Goal: Complete application form

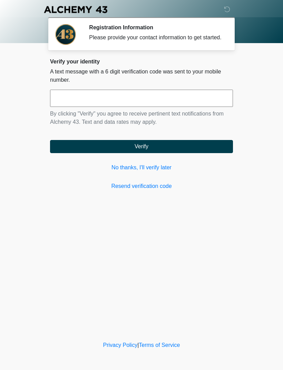
click at [156, 99] on input "text" at bounding box center [141, 98] width 183 height 17
type input "******"
click at [197, 147] on button "Verify" at bounding box center [141, 146] width 183 height 13
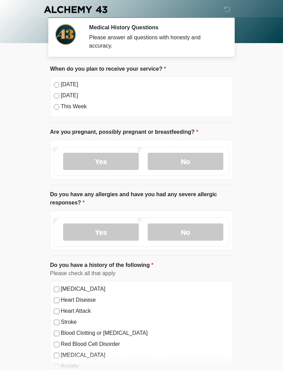
click at [216, 156] on label "No" at bounding box center [186, 161] width 76 height 17
click at [203, 230] on label "No" at bounding box center [186, 231] width 76 height 17
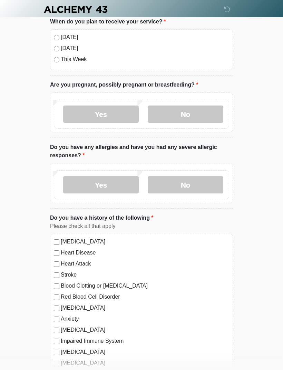
scroll to position [55, 0]
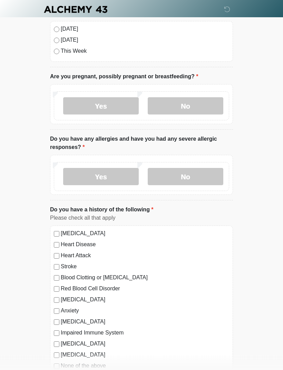
click at [78, 237] on label "High Blood Pressure" at bounding box center [145, 234] width 168 height 8
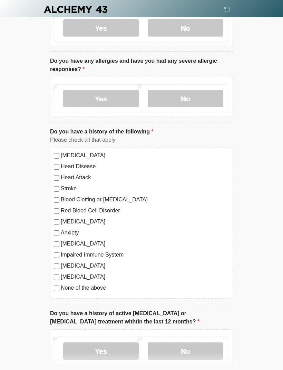
scroll to position [133, 0]
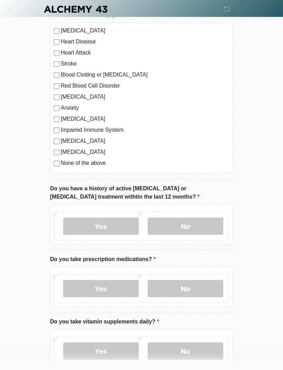
click at [209, 223] on label "No" at bounding box center [186, 226] width 76 height 17
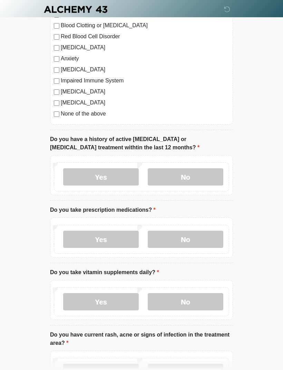
scroll to position [310, 0]
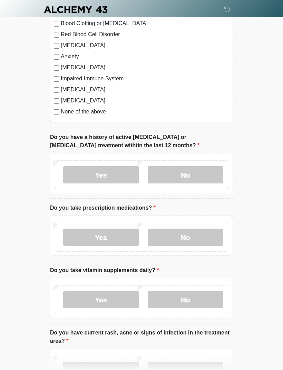
click at [126, 235] on label "Yes" at bounding box center [101, 237] width 76 height 17
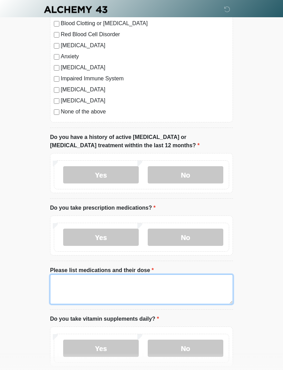
click at [189, 287] on textarea "Please list medications and their dose" at bounding box center [141, 289] width 183 height 30
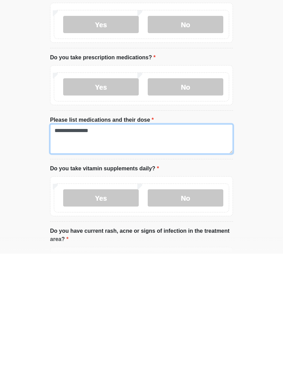
type textarea "**********"
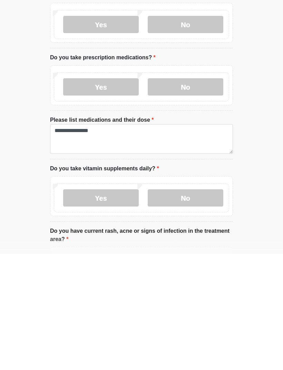
click at [206, 305] on label "No" at bounding box center [186, 313] width 76 height 17
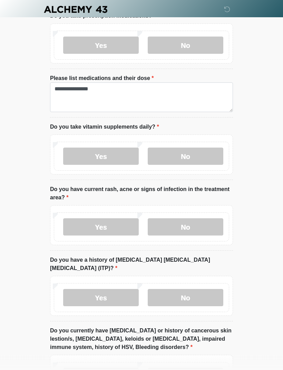
click at [201, 227] on label "No" at bounding box center [186, 227] width 76 height 17
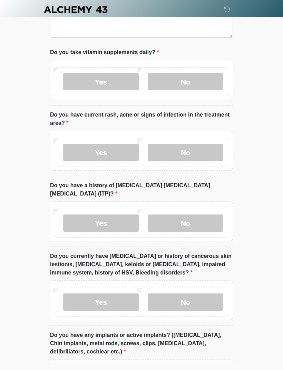
scroll to position [578, 0]
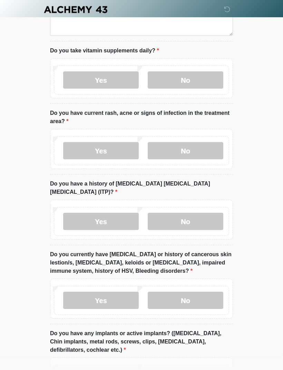
click at [208, 213] on label "No" at bounding box center [186, 221] width 76 height 17
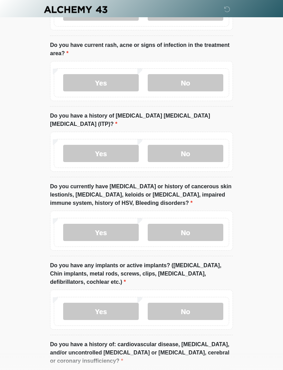
click at [211, 224] on label "No" at bounding box center [186, 232] width 76 height 17
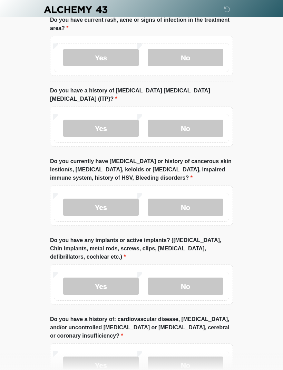
scroll to position [691, 0]
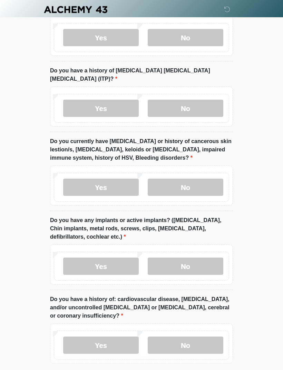
click at [215, 258] on label "No" at bounding box center [186, 266] width 76 height 17
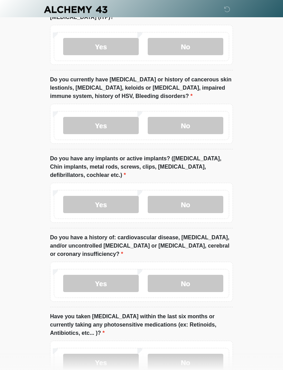
click at [210, 276] on label "No" at bounding box center [186, 283] width 76 height 17
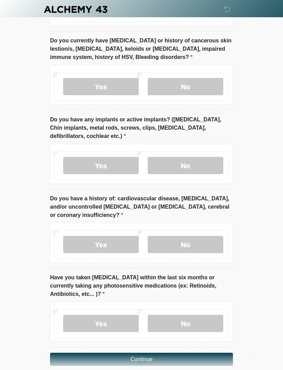
scroll to position [792, 0]
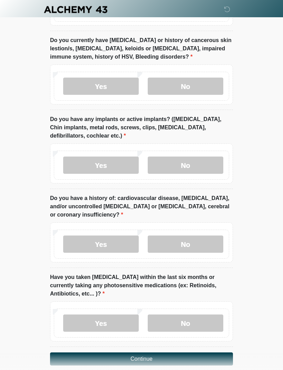
click at [204, 314] on label "No" at bounding box center [186, 322] width 76 height 17
click at [205, 352] on button "Continue" at bounding box center [141, 358] width 183 height 13
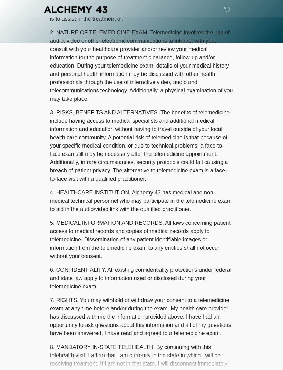
scroll to position [0, 0]
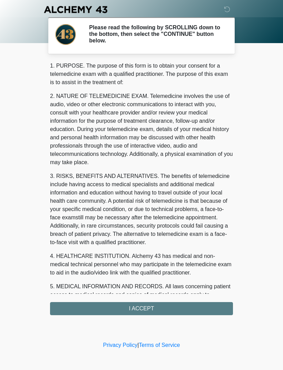
click at [199, 308] on div "1. PURPOSE. The purpose of this form is to obtain your consent for a telemedici…" at bounding box center [141, 188] width 183 height 253
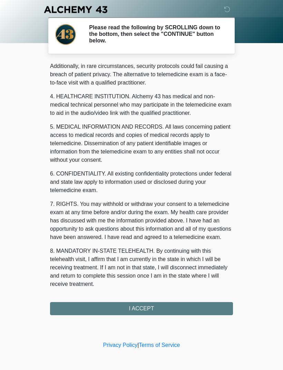
scroll to position [168, 0]
click at [138, 308] on button "I ACCEPT" at bounding box center [141, 308] width 183 height 13
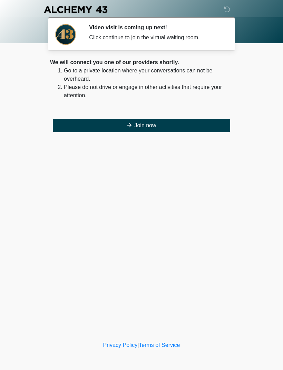
click at [181, 125] on button "Join now" at bounding box center [141, 125] width 177 height 13
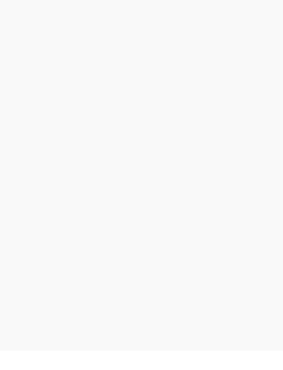
scroll to position [2, 0]
